Goal: Navigation & Orientation: Find specific page/section

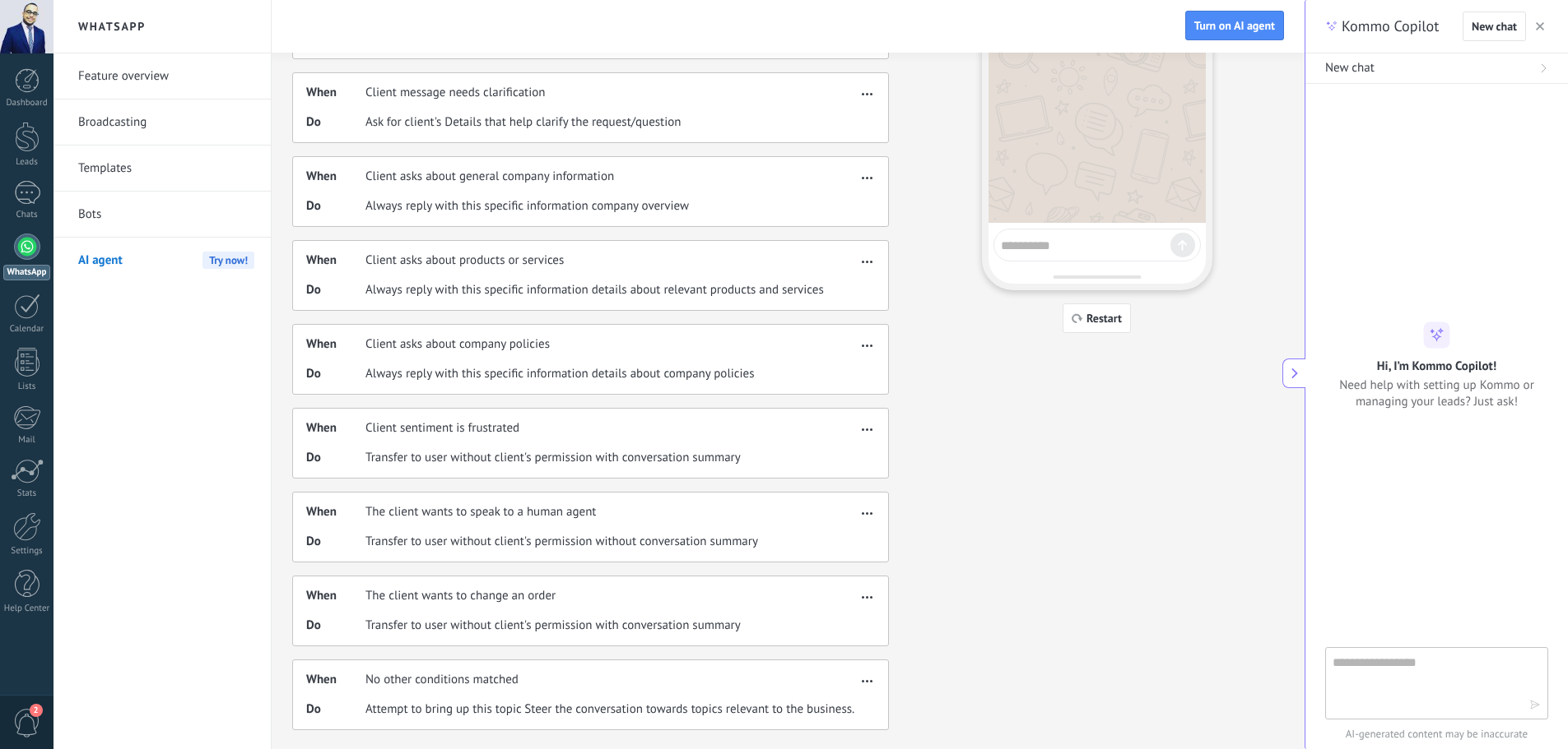
click at [121, 179] on link "Templates" at bounding box center [166, 169] width 176 height 46
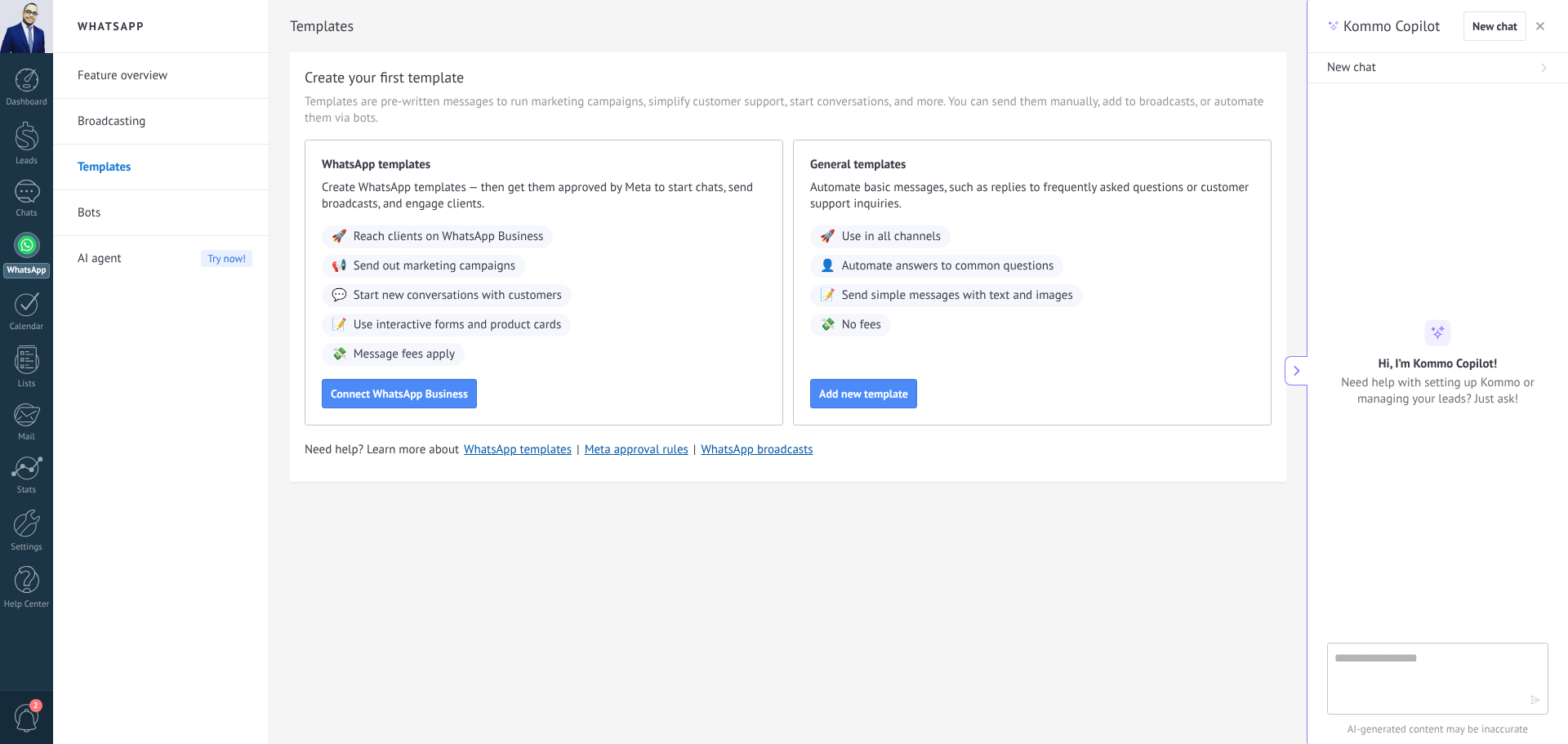
click at [248, 226] on link "Bots" at bounding box center [165, 213] width 175 height 46
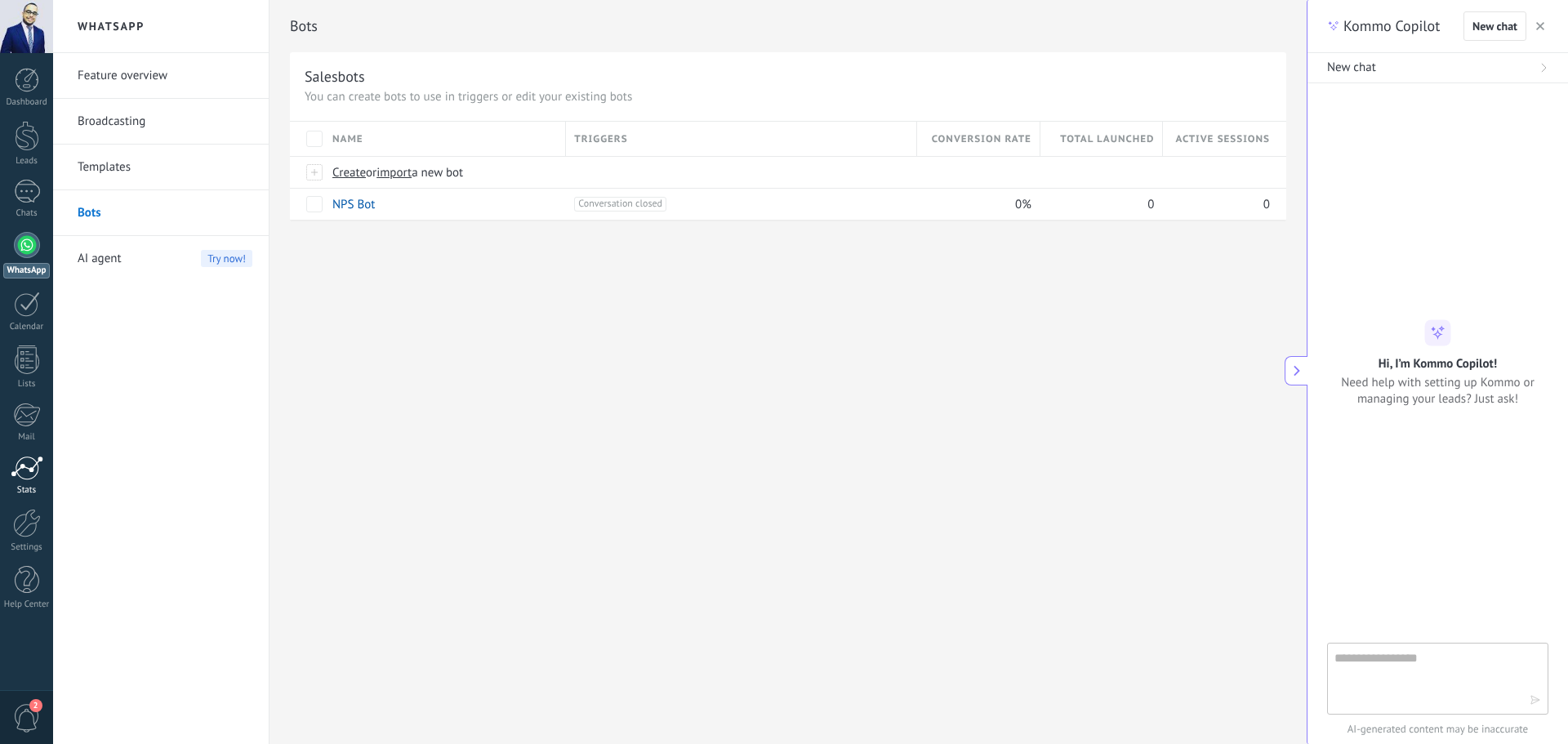
click at [40, 476] on div at bounding box center [27, 468] width 33 height 25
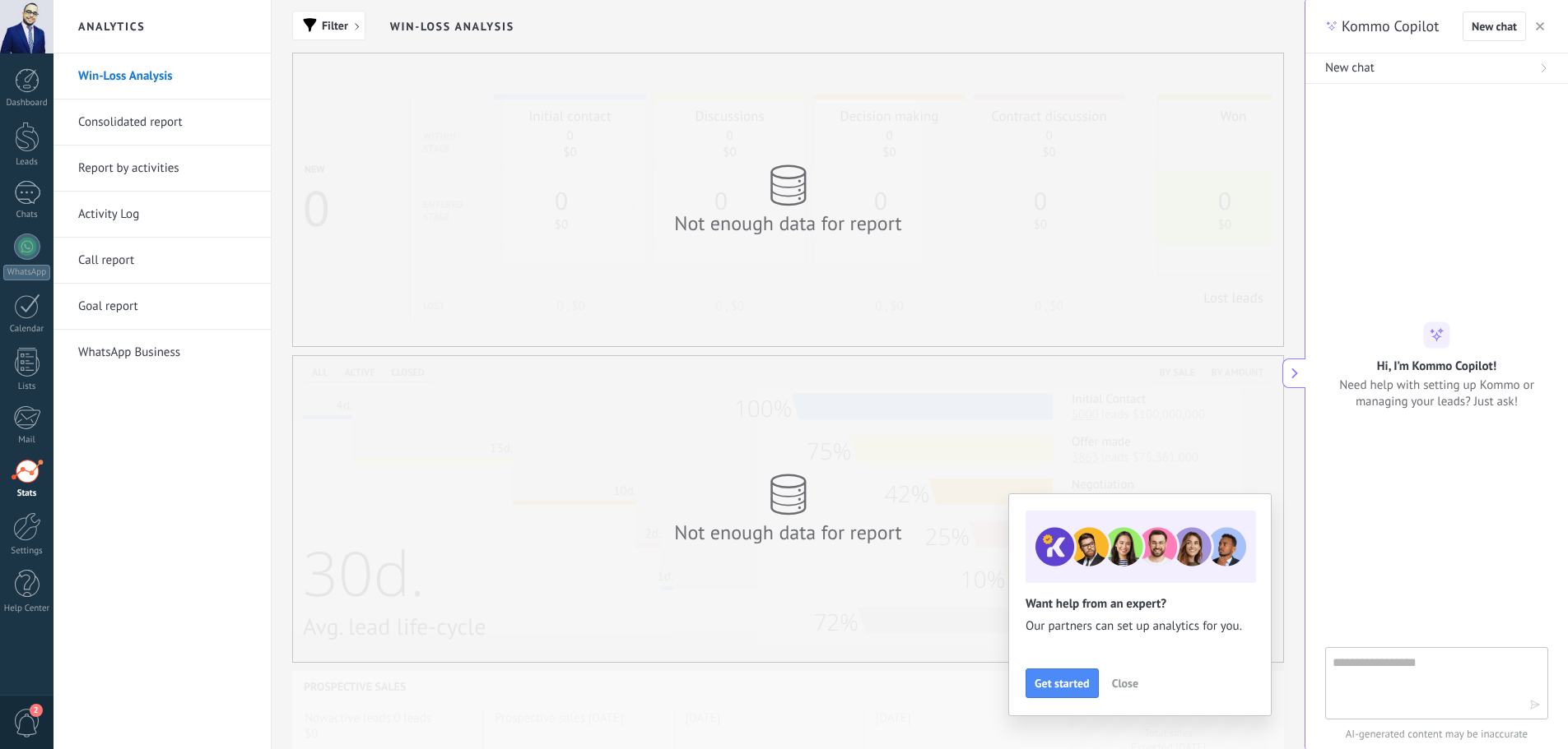
click at [142, 223] on link "Activity Log" at bounding box center [166, 215] width 176 height 46
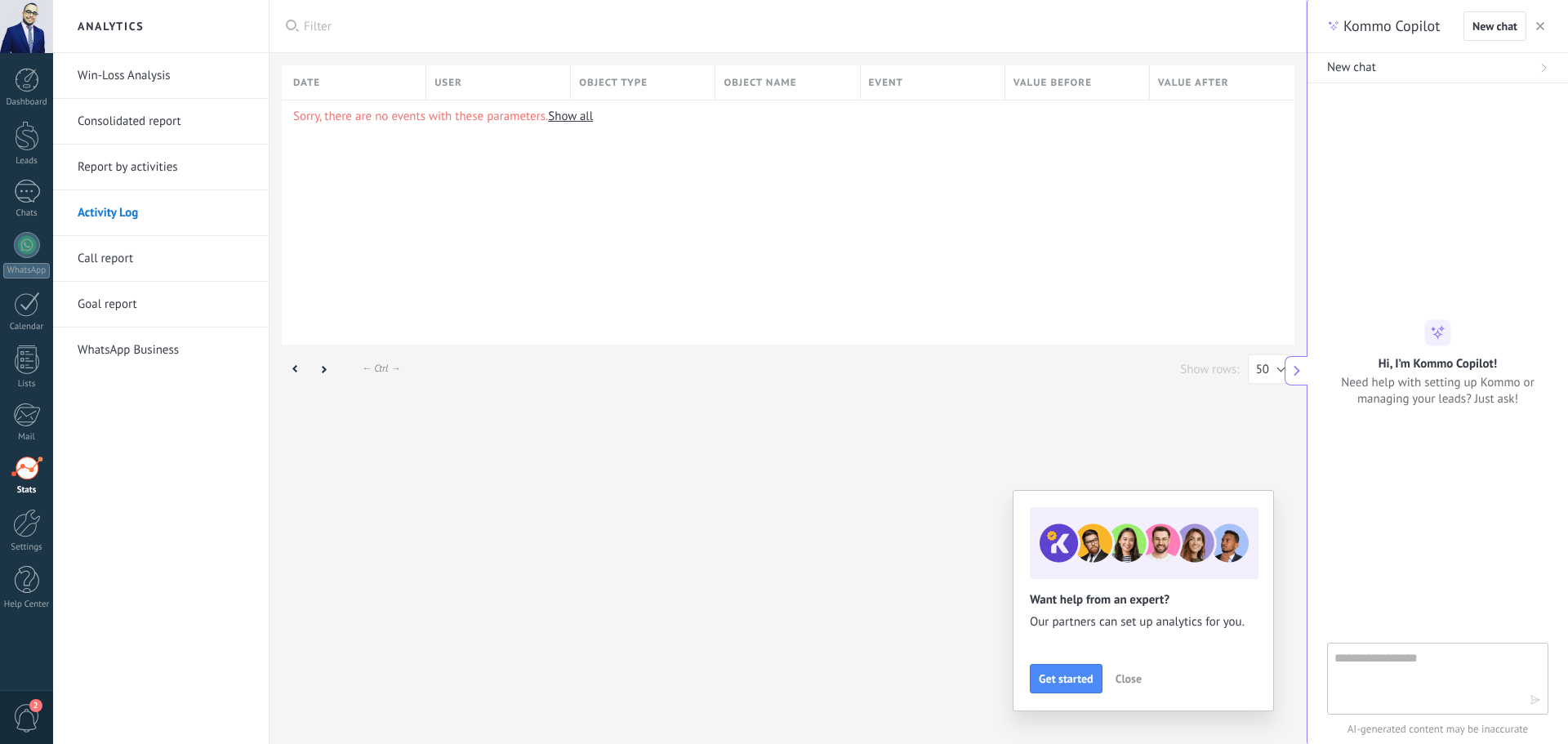
click at [146, 304] on link "Goal report" at bounding box center [165, 305] width 175 height 46
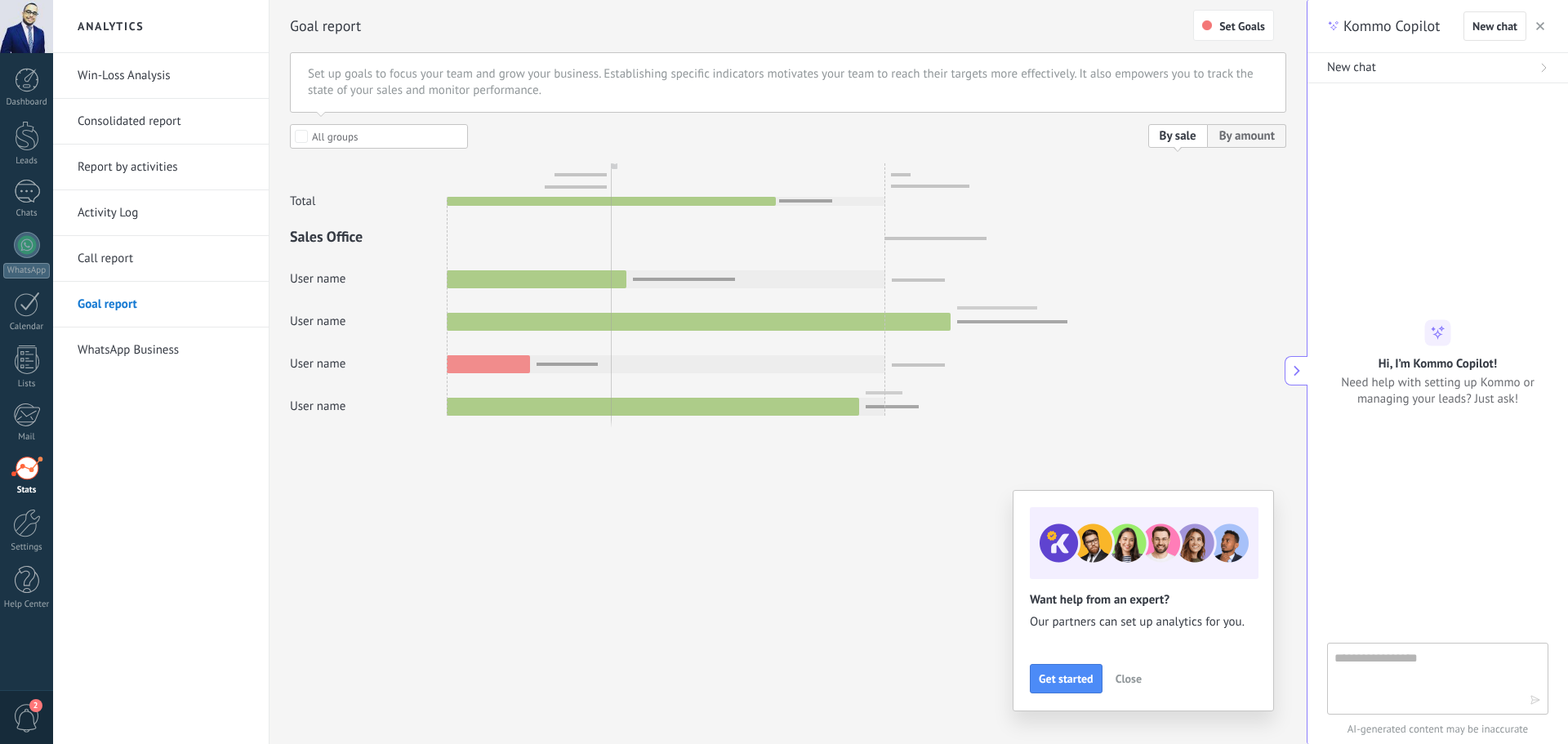
click at [146, 365] on link "WhatsApp Business" at bounding box center [165, 351] width 175 height 46
